Goal: Use online tool/utility: Utilize a website feature to perform a specific function

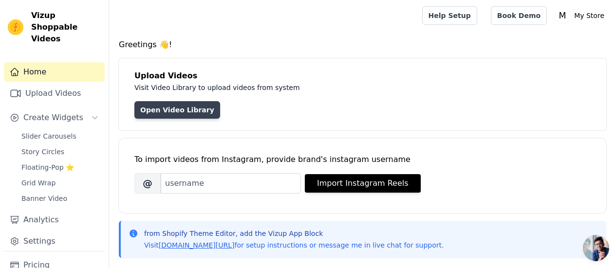
click at [164, 111] on link "Open Video Library" at bounding box center [177, 110] width 86 height 18
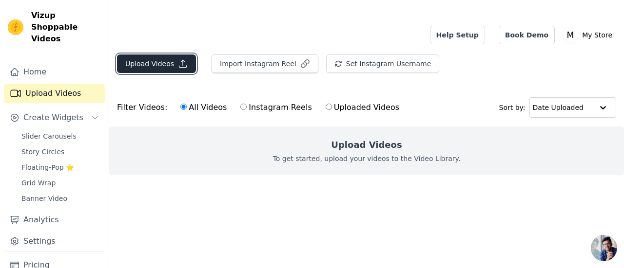
click at [162, 55] on button "Upload Videos" at bounding box center [156, 64] width 79 height 19
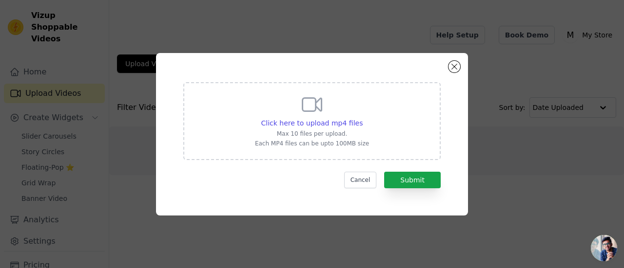
click at [292, 94] on div "Click here to upload mp4 files Max 10 files per upload. Each MP4 files can be u…" at bounding box center [312, 120] width 114 height 55
click at [362, 118] on input "Click here to upload mp4 files Max 10 files per upload. Each MP4 files can be u…" at bounding box center [362, 118] width 0 height 0
type input "C:\fakepath\video 1.mp4"
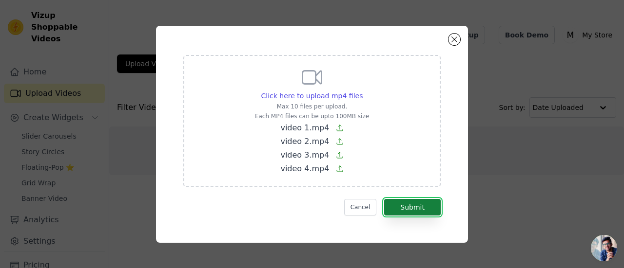
click at [414, 206] on button "Submit" at bounding box center [412, 207] width 57 height 17
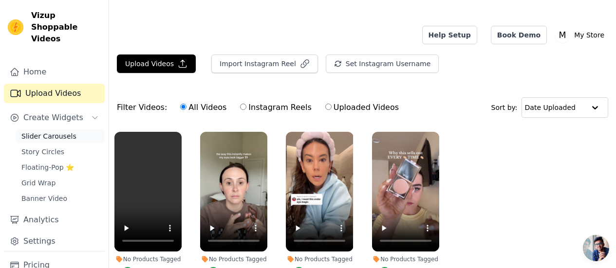
click at [50, 132] on span "Slider Carousels" at bounding box center [48, 137] width 55 height 10
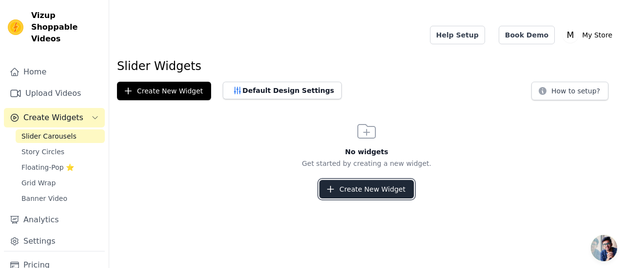
click at [352, 180] on button "Create New Widget" at bounding box center [366, 189] width 94 height 19
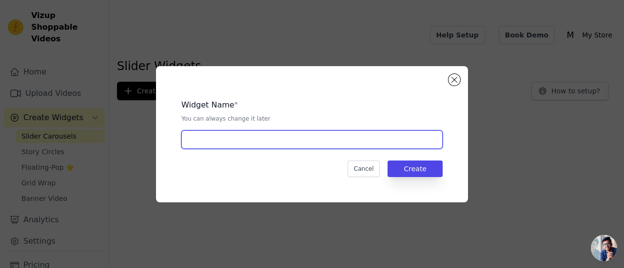
click at [270, 138] on input "text" at bounding box center [311, 140] width 261 height 19
type input "slider"
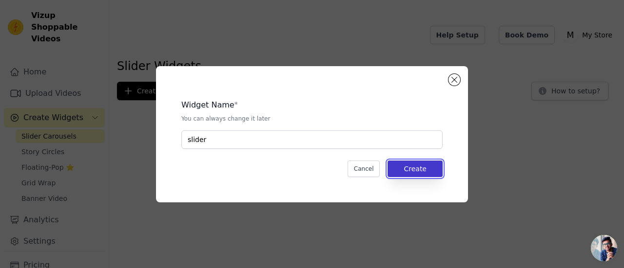
click at [411, 168] on button "Create" at bounding box center [414, 169] width 55 height 17
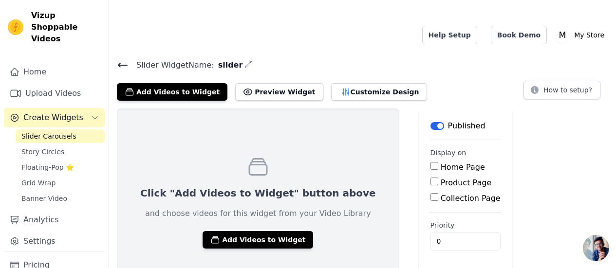
click at [431, 178] on input "Product Page" at bounding box center [435, 182] width 8 height 8
checkbox input "true"
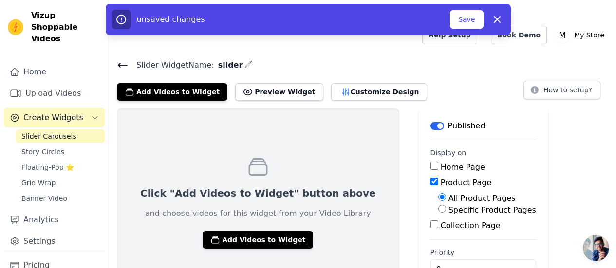
scroll to position [9, 0]
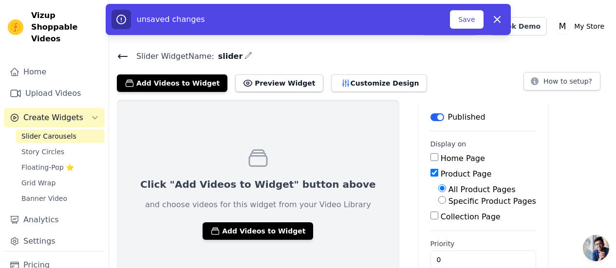
click at [438, 196] on input "Specific Product Pages" at bounding box center [442, 200] width 8 height 8
radio input "true"
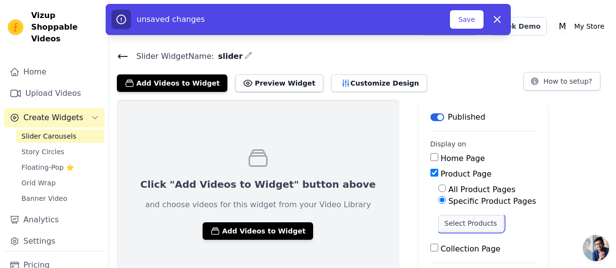
click at [438, 215] on button "Select Products" at bounding box center [470, 223] width 65 height 17
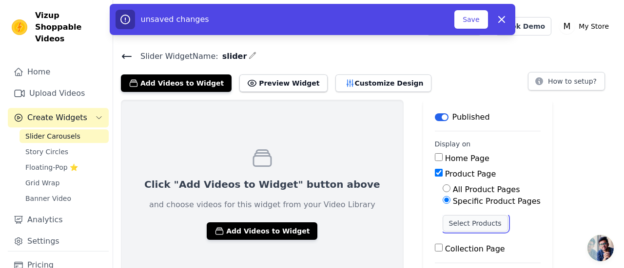
scroll to position [0, 0]
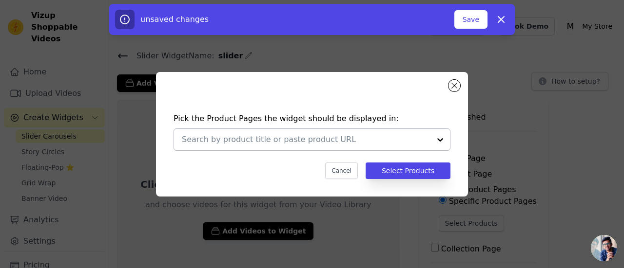
click at [437, 141] on div at bounding box center [439, 139] width 19 height 21
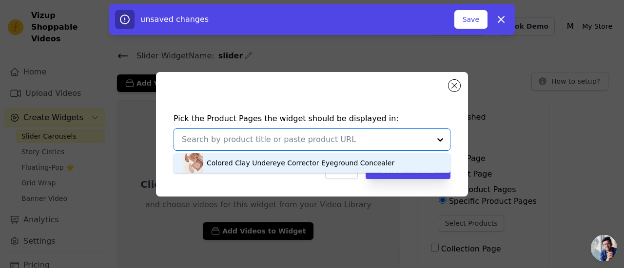
click at [349, 167] on div "Colored Clay Undereye Corrector Eyeground Concealer" at bounding box center [301, 163] width 188 height 10
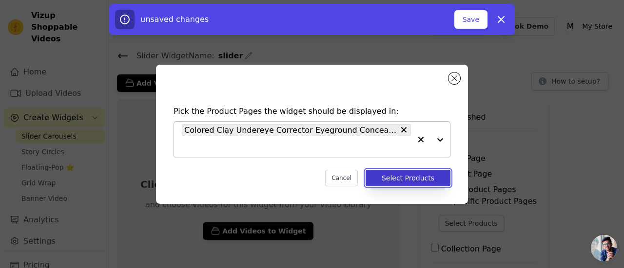
click at [411, 170] on button "Select Products" at bounding box center [407, 178] width 85 height 17
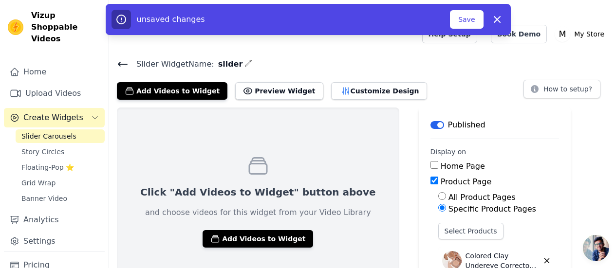
scroll to position [0, 0]
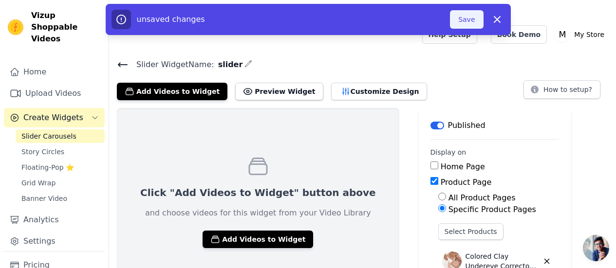
click at [459, 18] on button "Save" at bounding box center [466, 19] width 33 height 19
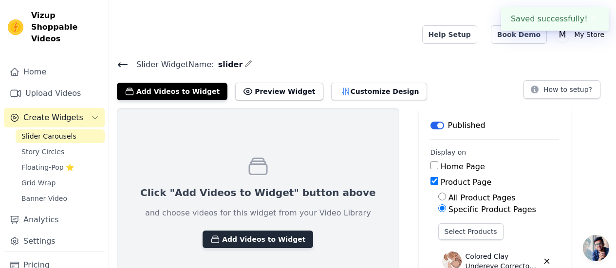
click at [245, 231] on button "Add Videos to Widget" at bounding box center [258, 240] width 111 height 18
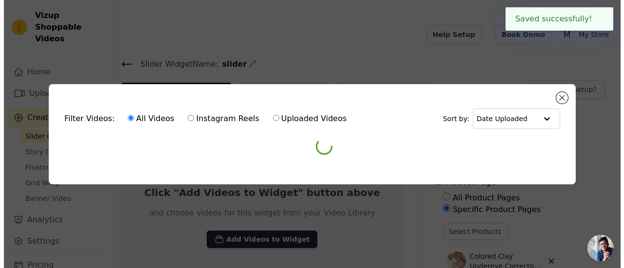
scroll to position [0, 0]
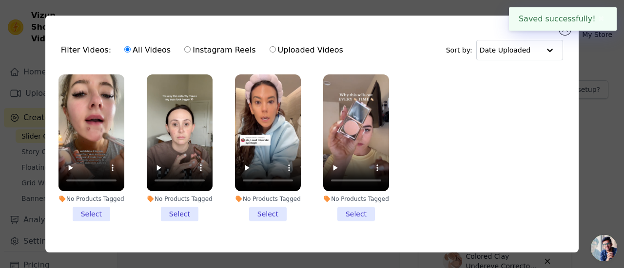
click at [95, 215] on li "No Products Tagged Select" at bounding box center [91, 148] width 66 height 147
click at [0, 0] on input "No Products Tagged Select" at bounding box center [0, 0] width 0 height 0
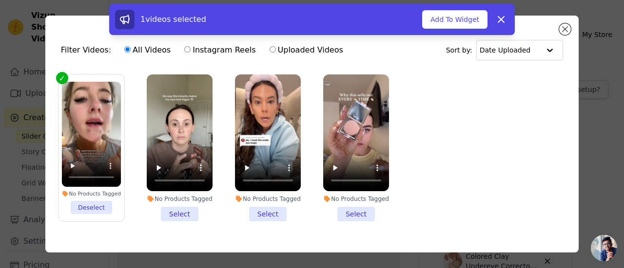
click at [183, 210] on li "No Products Tagged Select" at bounding box center [180, 148] width 66 height 147
click at [0, 0] on input "No Products Tagged Select" at bounding box center [0, 0] width 0 height 0
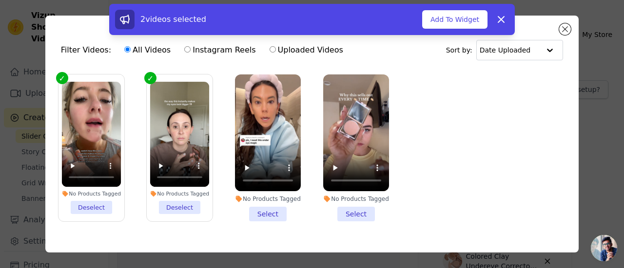
click at [265, 212] on li "No Products Tagged Select" at bounding box center [268, 148] width 66 height 147
click at [0, 0] on input "No Products Tagged Select" at bounding box center [0, 0] width 0 height 0
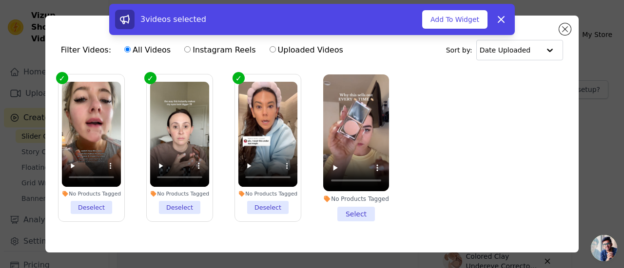
click at [359, 210] on li "No Products Tagged Select" at bounding box center [356, 148] width 66 height 147
click at [0, 0] on input "No Products Tagged Select" at bounding box center [0, 0] width 0 height 0
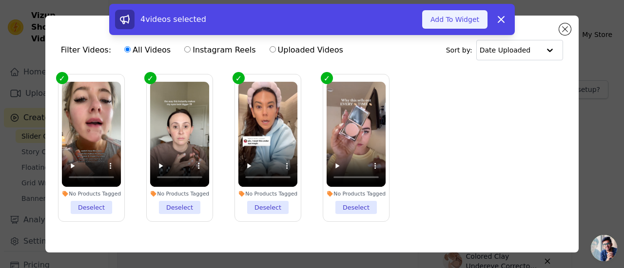
click at [460, 14] on button "Add To Widget" at bounding box center [454, 19] width 65 height 19
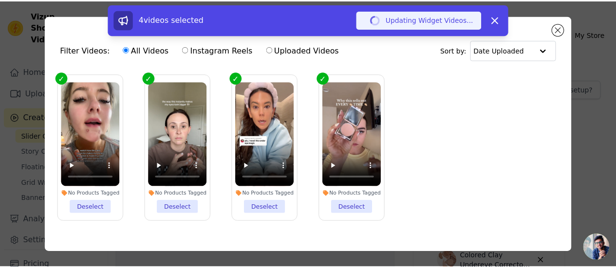
scroll to position [0, 0]
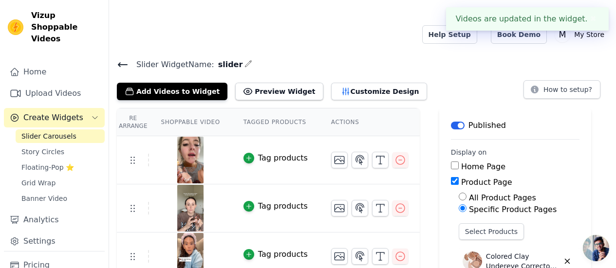
click at [475, 108] on main "Label Published Display on Home Page Product Page All Product Pages Specific Pr…" at bounding box center [515, 234] width 152 height 252
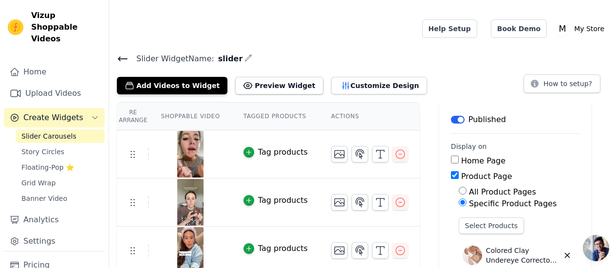
scroll to position [0, 0]
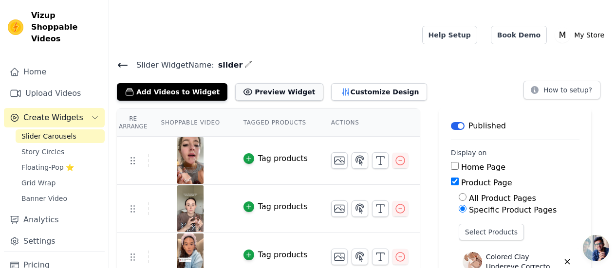
click at [249, 83] on button "Preview Widget" at bounding box center [279, 92] width 88 height 18
